Goal: Task Accomplishment & Management: Use online tool/utility

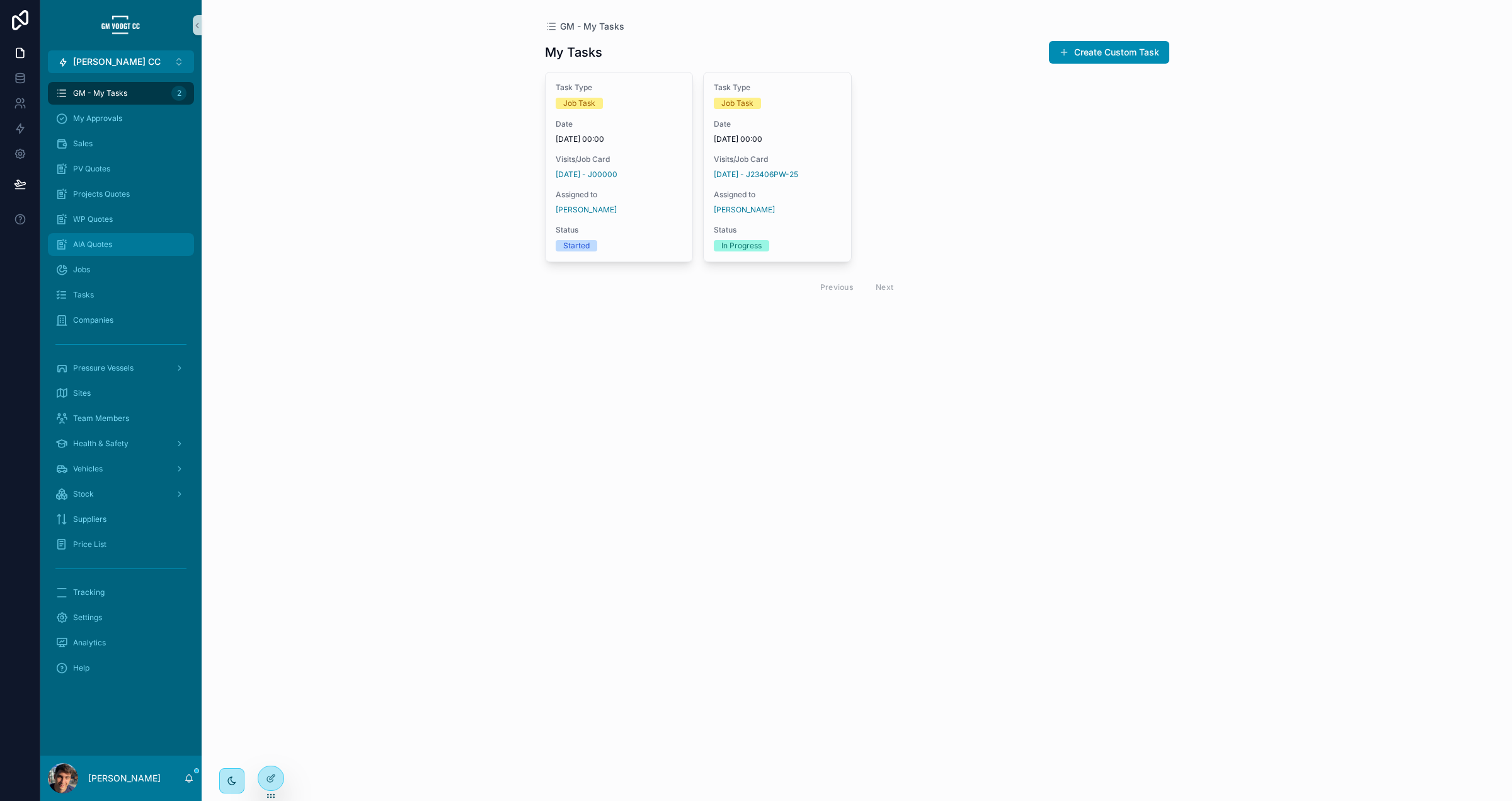
click at [124, 245] on div "AIA Quotes" at bounding box center [121, 244] width 131 height 20
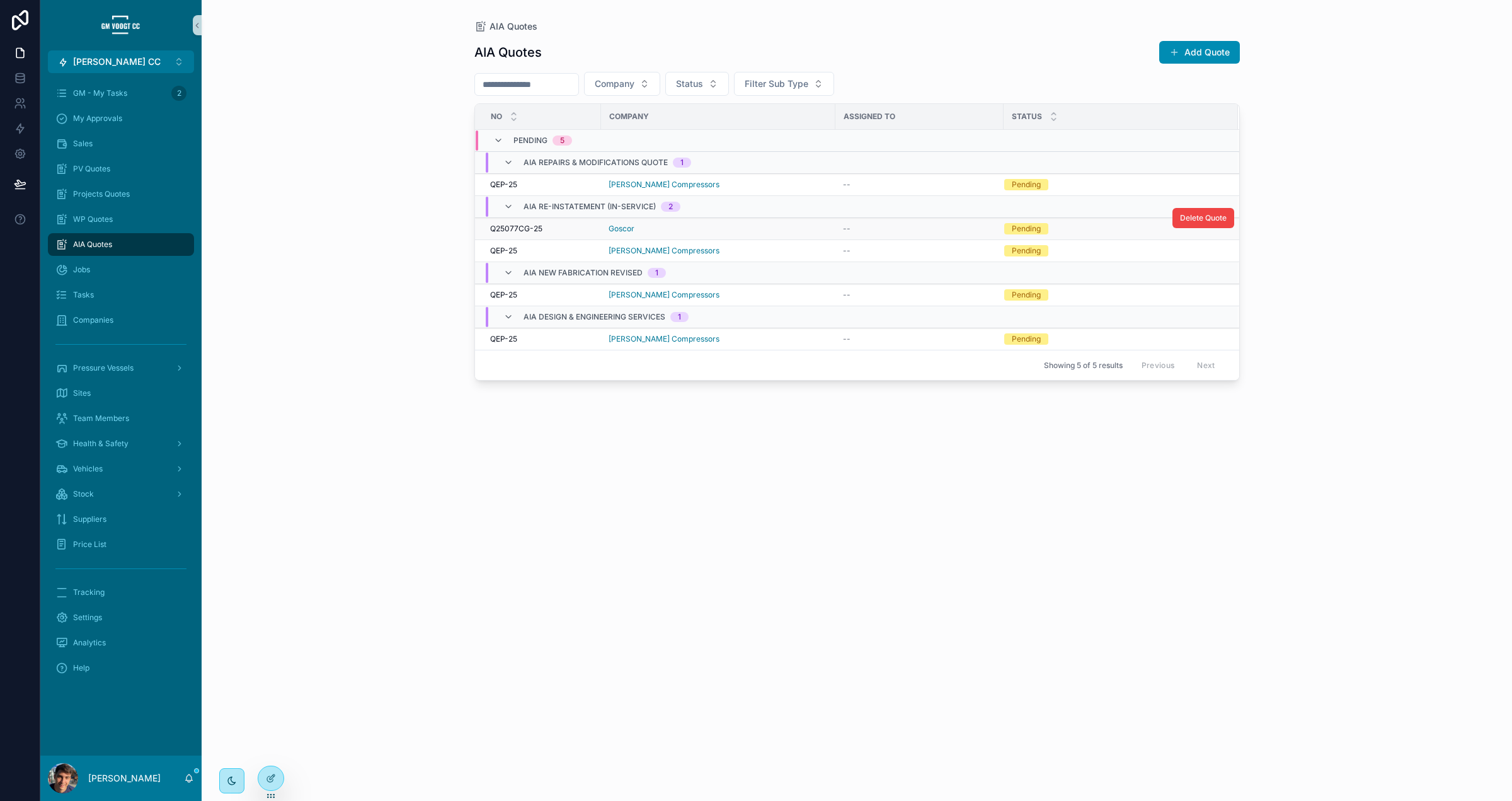
click at [693, 229] on div "Goscor" at bounding box center [718, 229] width 219 height 10
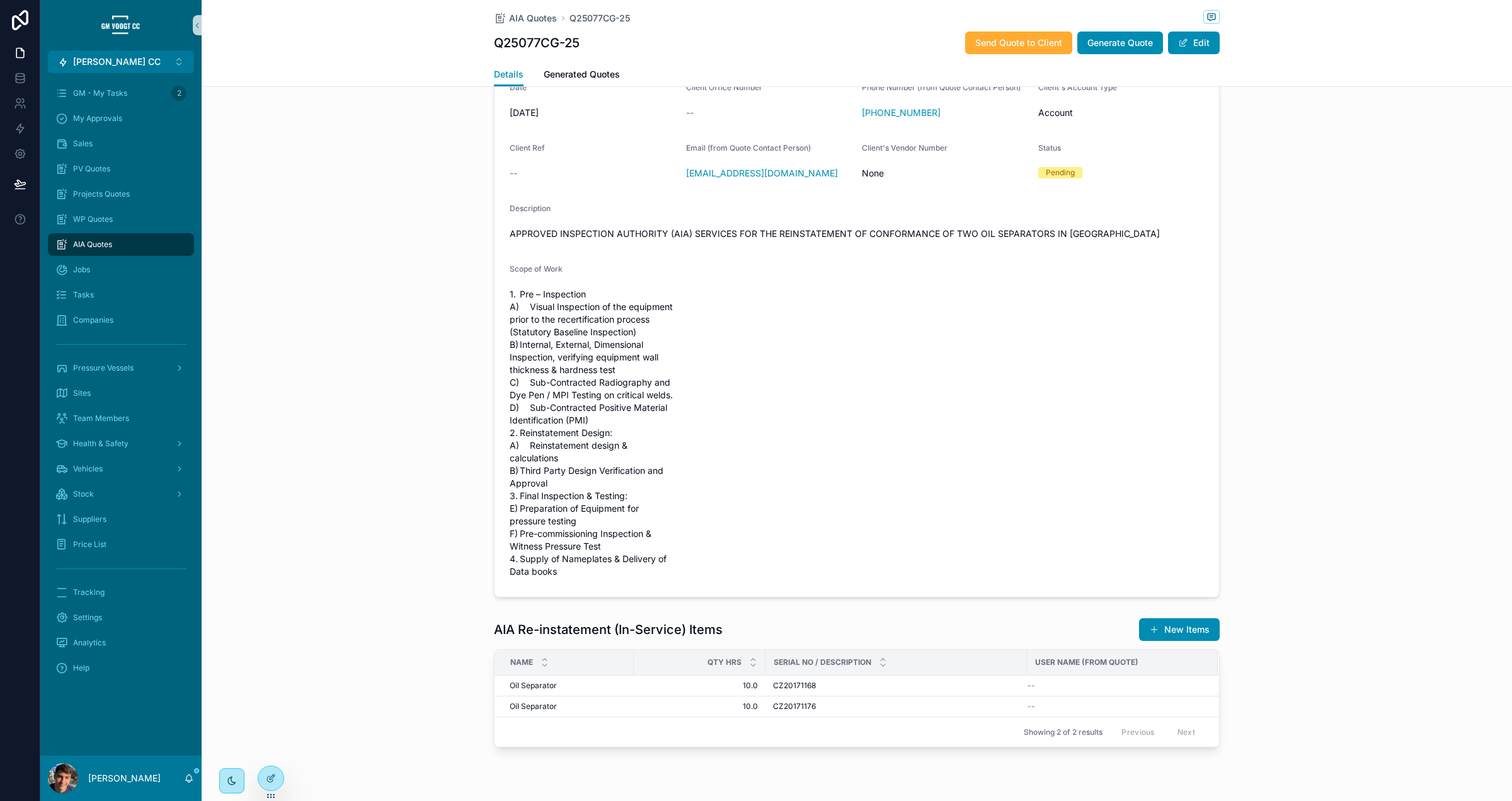
scroll to position [188, 0]
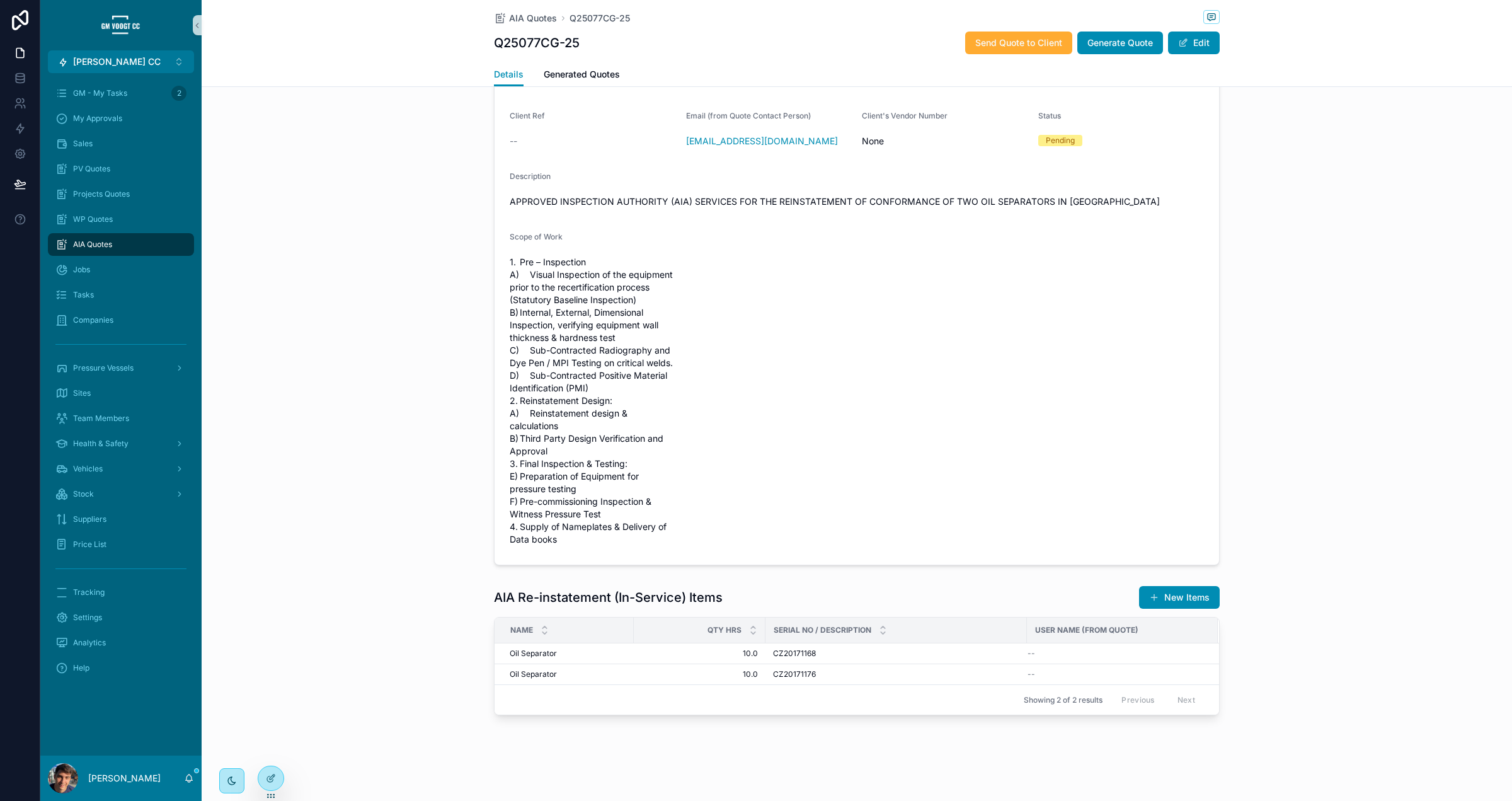
click at [1182, 602] on button "New Items" at bounding box center [1179, 597] width 80 height 23
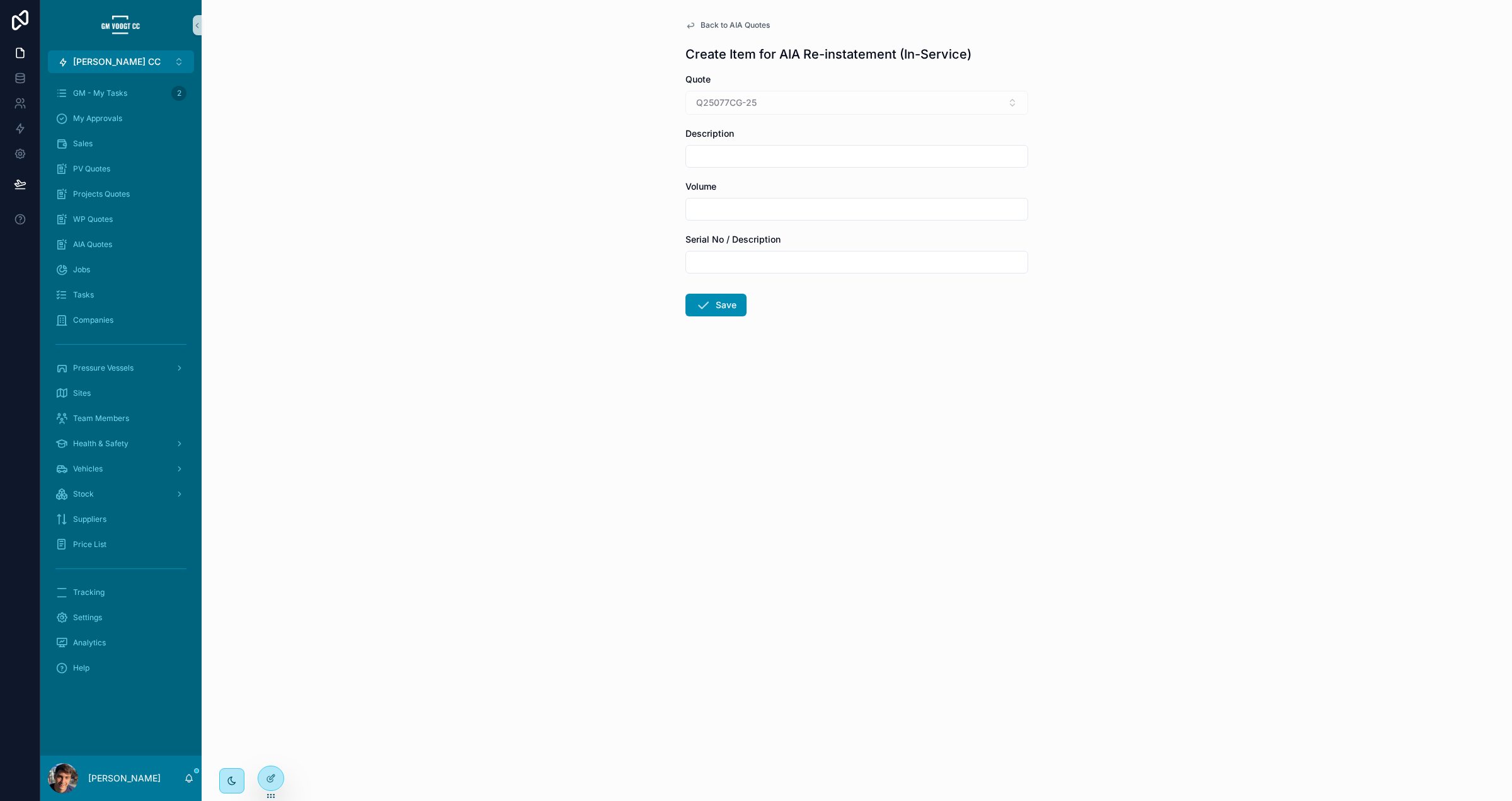
click at [731, 24] on span "Back to AIA Quotes" at bounding box center [735, 25] width 69 height 10
